Goal: Understand process/instructions: Learn how to perform a task or action

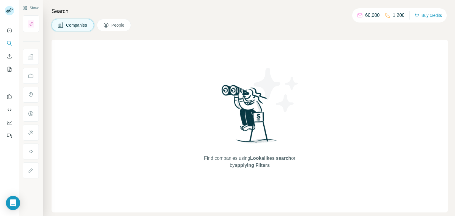
click at [108, 24] on icon at bounding box center [106, 25] width 5 height 5
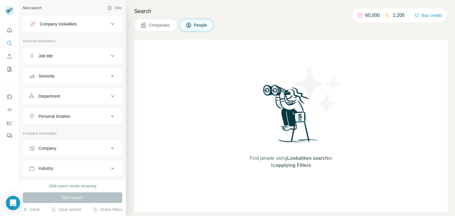
click at [103, 48] on div "Job title" at bounding box center [73, 55] width 100 height 17
click at [101, 52] on button "Job title" at bounding box center [72, 56] width 99 height 14
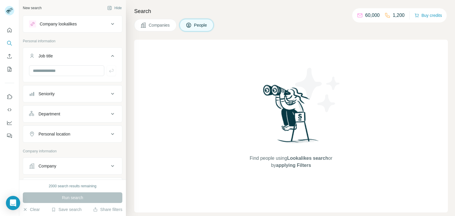
click at [101, 52] on button "Job title" at bounding box center [72, 57] width 99 height 17
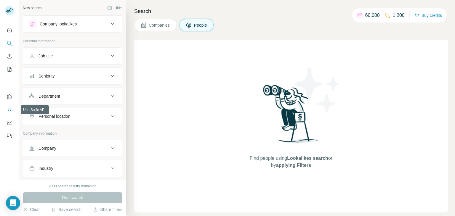
click at [8, 112] on icon "Use Surfe API" at bounding box center [10, 110] width 6 height 6
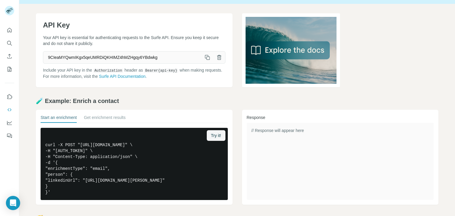
scroll to position [59, 0]
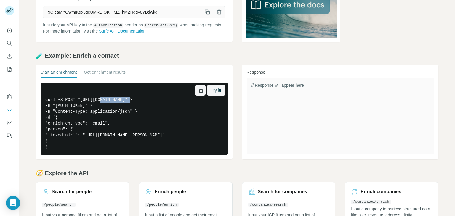
drag, startPoint x: 100, startPoint y: 99, endPoint x: 131, endPoint y: 99, distance: 31.4
click at [131, 99] on pre "curl -X POST "[URL][DOMAIN_NAME]" \ -H "[AUTH_TOKEN]" \ -H "Content-Type: appli…" at bounding box center [134, 119] width 187 height 72
copy pre "api.surfe.com"
drag, startPoint x: 178, startPoint y: 109, endPoint x: 172, endPoint y: 109, distance: 6.2
click at [178, 109] on pre "curl -X POST "[URL][DOMAIN_NAME]" \ -H "[AUTH_TOKEN]" \ -H "Content-Type: appli…" at bounding box center [134, 119] width 187 height 72
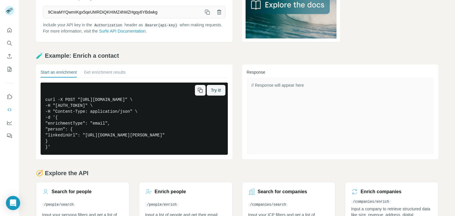
drag, startPoint x: 133, startPoint y: 100, endPoint x: 187, endPoint y: 98, distance: 54.0
click at [187, 98] on pre "curl -X POST "[URL][DOMAIN_NAME]" \ -H "[AUTH_TOKEN]" \ -H "Content-Type: appli…" at bounding box center [134, 119] width 187 height 72
copy pre "/v1/people/enrichments"
click at [155, 48] on div "API Key Your API key is essential for authenticating requests to the Surfe API.…" at bounding box center [237, 98] width 436 height 281
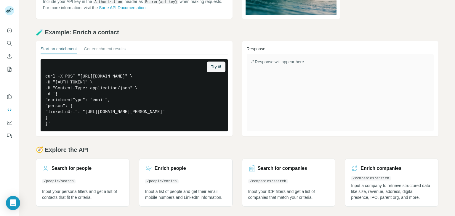
scroll to position [95, 0]
click at [112, 46] on button "Get enrichment results" at bounding box center [105, 50] width 42 height 8
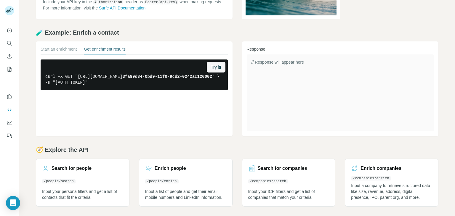
click at [154, 113] on div "Start an enrichment Get enrichment results Try it! curl -X GET "https://api.sur…" at bounding box center [134, 89] width 197 height 95
drag, startPoint x: 130, startPoint y: 76, endPoint x: 187, endPoint y: 74, distance: 56.1
click at [187, 74] on pre "curl -X GET "https://api.surfe.com/v1/people/enrichments/ 3fa99d34-0bd9-11f0-9c…" at bounding box center [134, 75] width 187 height 31
copy pre "/v1/people/enrichments/"
click at [308, 124] on div "// Response will appear here" at bounding box center [340, 93] width 187 height 77
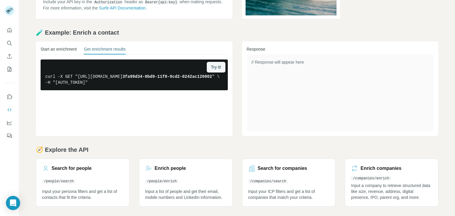
click at [58, 47] on button "Start an enrichment" at bounding box center [59, 50] width 36 height 8
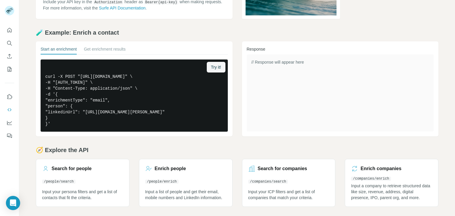
click at [261, 37] on div "🧪 Example: Enrich a contact Start an enrichment Get enrichment results Try it! …" at bounding box center [237, 82] width 403 height 108
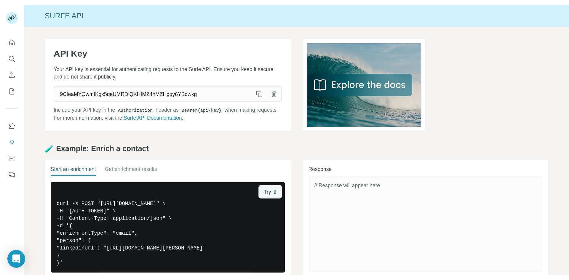
scroll to position [0, 0]
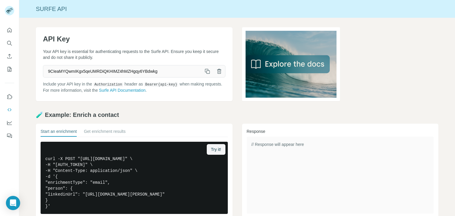
click at [237, 68] on div "API Key Your API key is essential for authenticating requests to the Surfe API.…" at bounding box center [237, 64] width 403 height 74
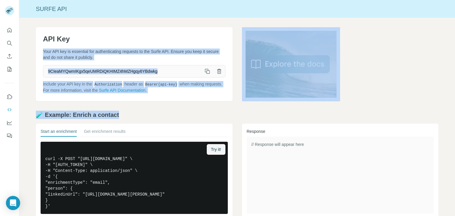
drag, startPoint x: 260, startPoint y: 28, endPoint x: 358, endPoint y: 111, distance: 129.0
click at [358, 111] on div "API Key Your API key is essential for authenticating requests to the Surfe API.…" at bounding box center [237, 158] width 436 height 281
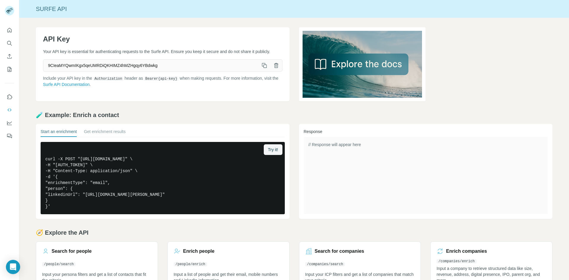
click at [105, 11] on div "Surfe API" at bounding box center [294, 9] width 550 height 8
click at [264, 64] on icon "button" at bounding box center [265, 66] width 6 height 6
click at [90, 194] on pre "curl -X POST "[URL][DOMAIN_NAME]" \ -H "[AUTH_TOKEN]" \ -H "Content-Type: appli…" at bounding box center [163, 178] width 244 height 72
click at [98, 135] on button "Get enrichment results" at bounding box center [105, 133] width 42 height 8
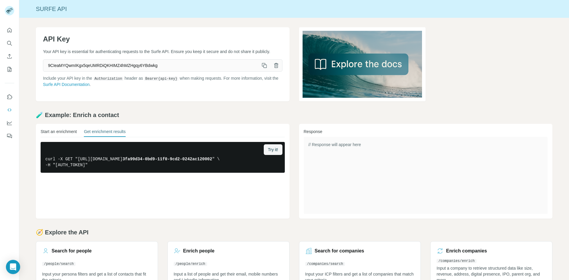
click at [62, 131] on button "Start an enrichment" at bounding box center [59, 133] width 36 height 8
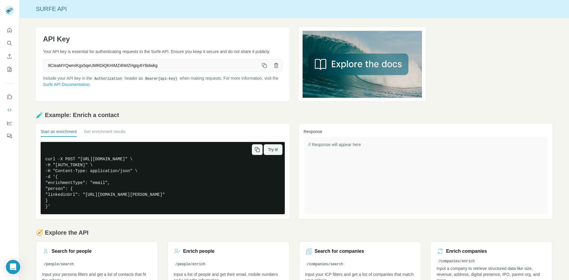
click at [170, 194] on pre "curl -X POST "[URL][DOMAIN_NAME]" \ -H "[AUTH_TOKEN]" \ -H "Content-Type: appli…" at bounding box center [163, 178] width 244 height 72
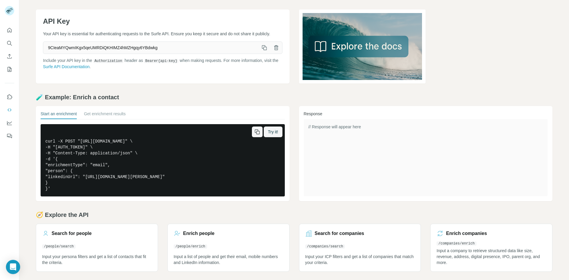
scroll to position [19, 0]
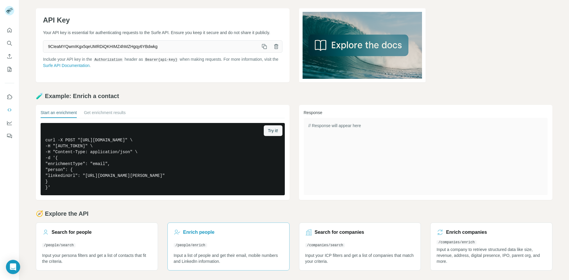
click at [187, 240] on link "[DEMOGRAPHIC_DATA] people /people/enrich Input a list of people and get their e…" at bounding box center [229, 247] width 122 height 48
